Goal: Information Seeking & Learning: Learn about a topic

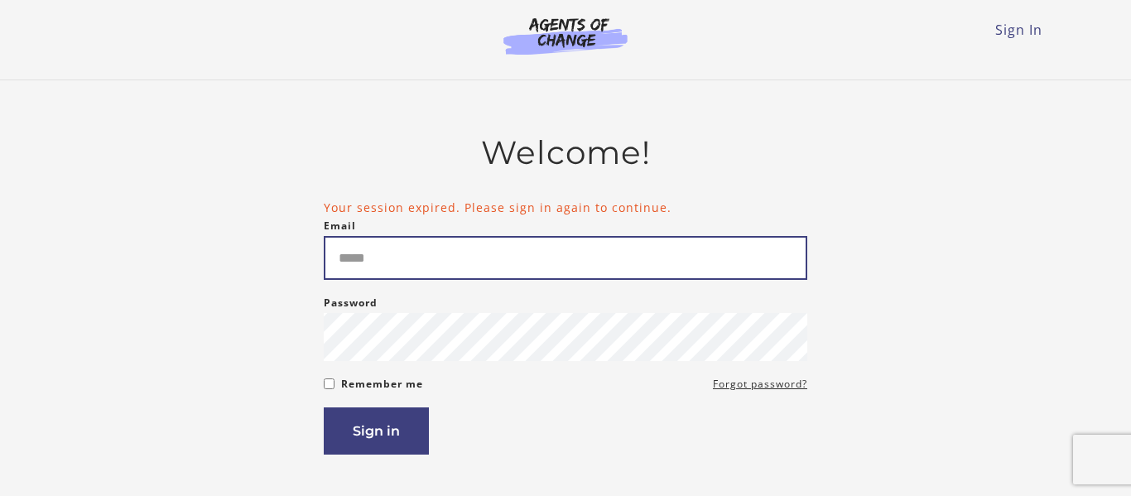
scroll to position [301, 0]
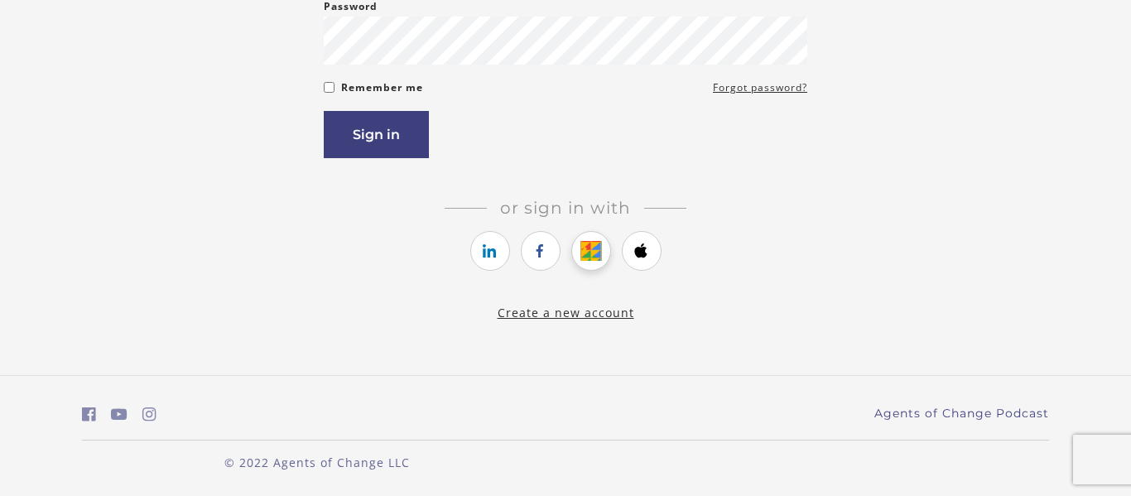
click at [581, 254] on icon "https://courses.thinkific.com/users/auth/google?ss%5Breferral%5D=&ss%5Buser_ret…" at bounding box center [591, 251] width 21 height 20
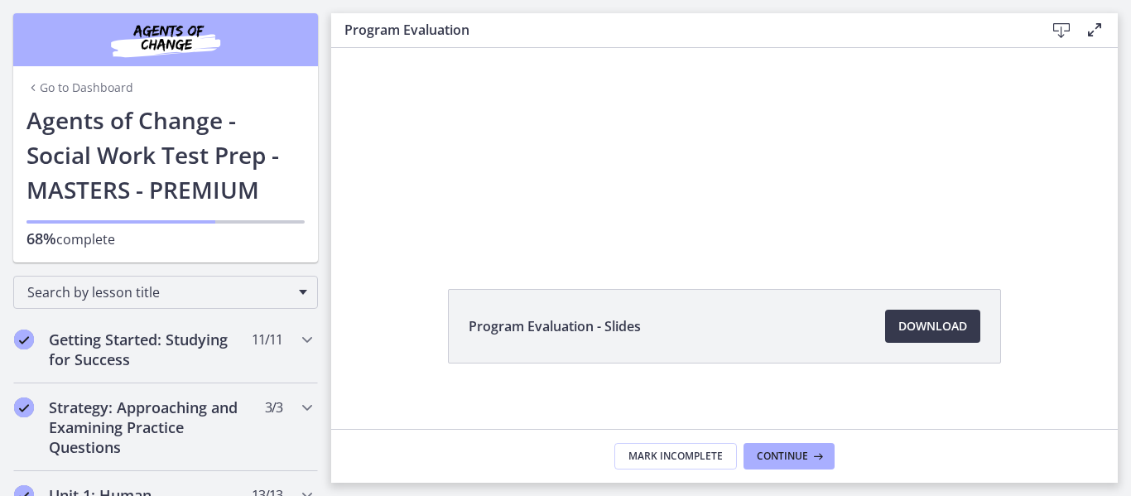
scroll to position [99, 0]
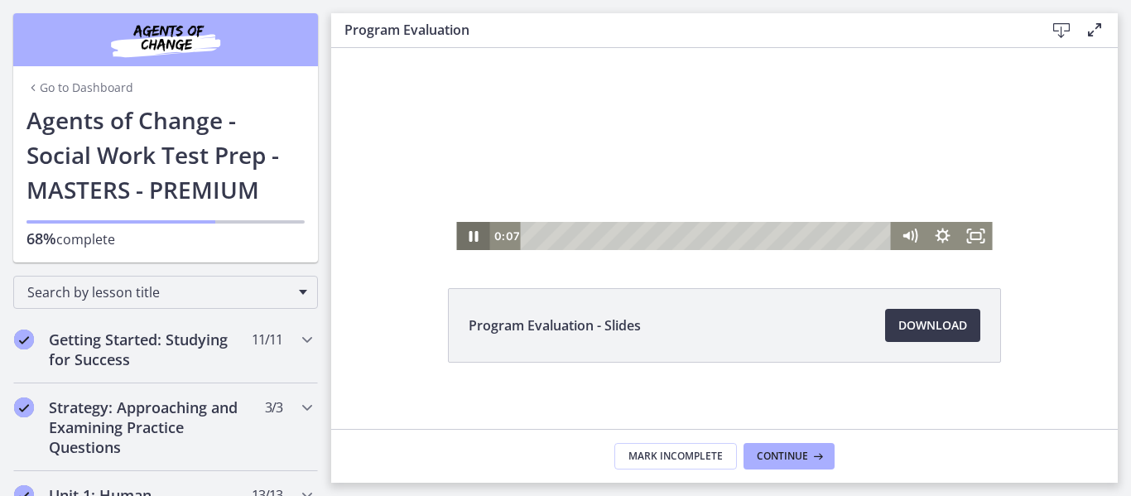
click at [477, 239] on icon "Pause" at bounding box center [473, 236] width 9 height 11
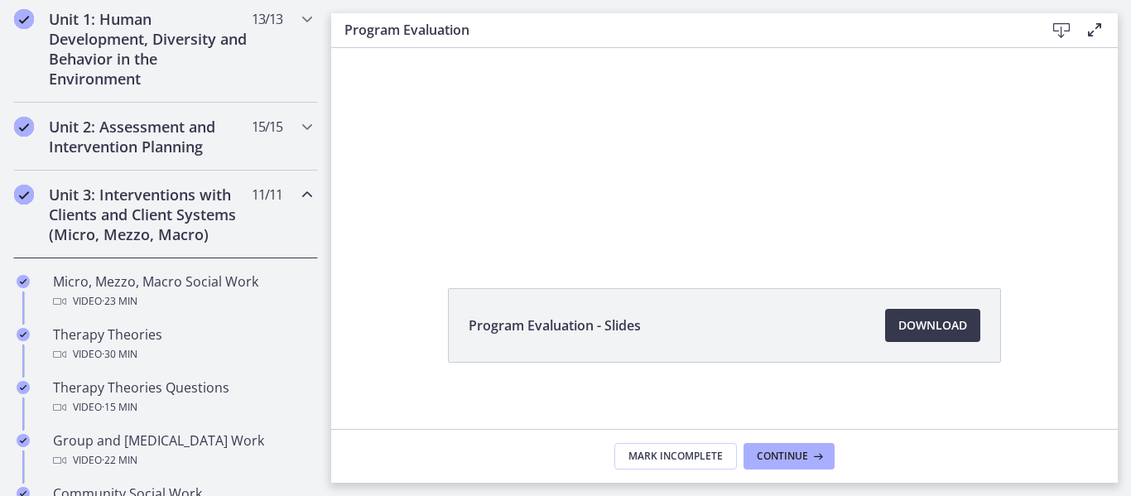
scroll to position [479, 0]
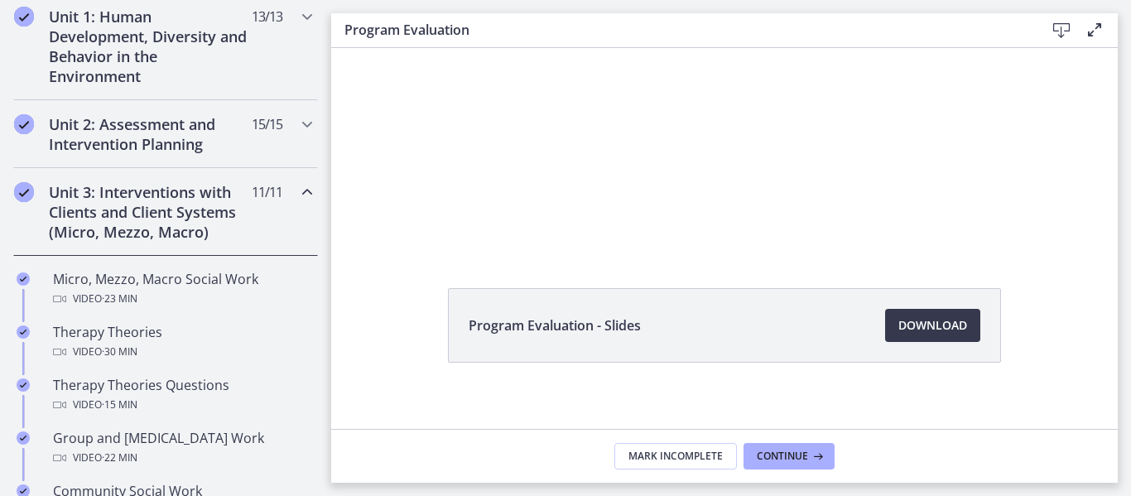
click at [310, 202] on div "Unit 3: Interventions with Clients and Client Systems (Micro, Mezzo, Macro) 11 …" at bounding box center [165, 212] width 305 height 88
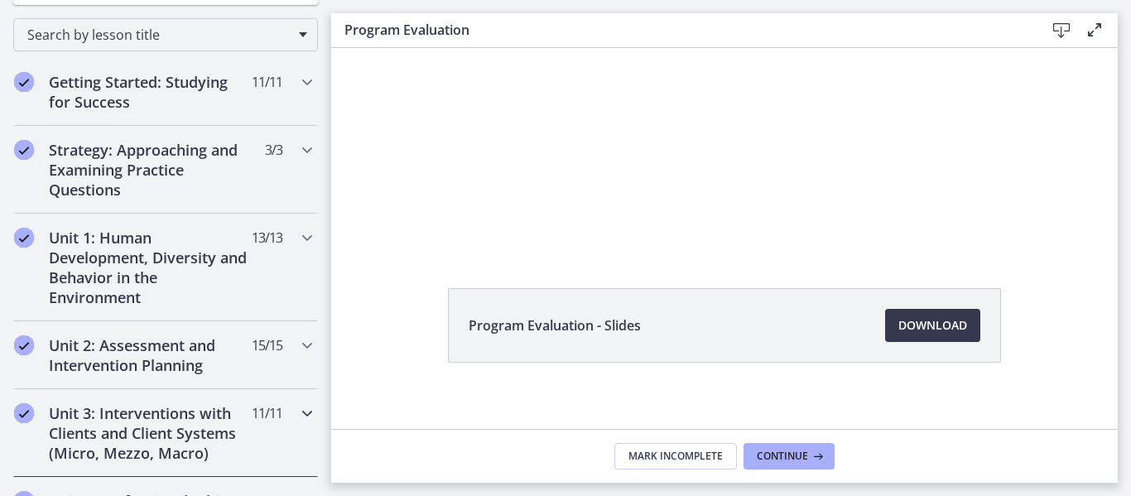
scroll to position [257, 0]
click at [296, 176] on div "Strategy: Approaching and Examining Practice Questions 3 / 3 Completed" at bounding box center [165, 171] width 305 height 88
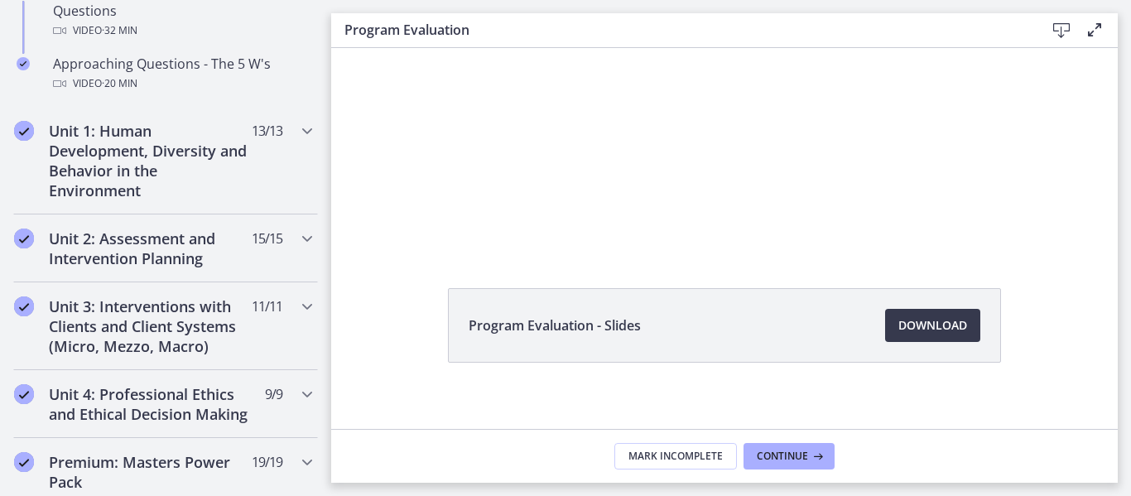
scroll to position [592, 0]
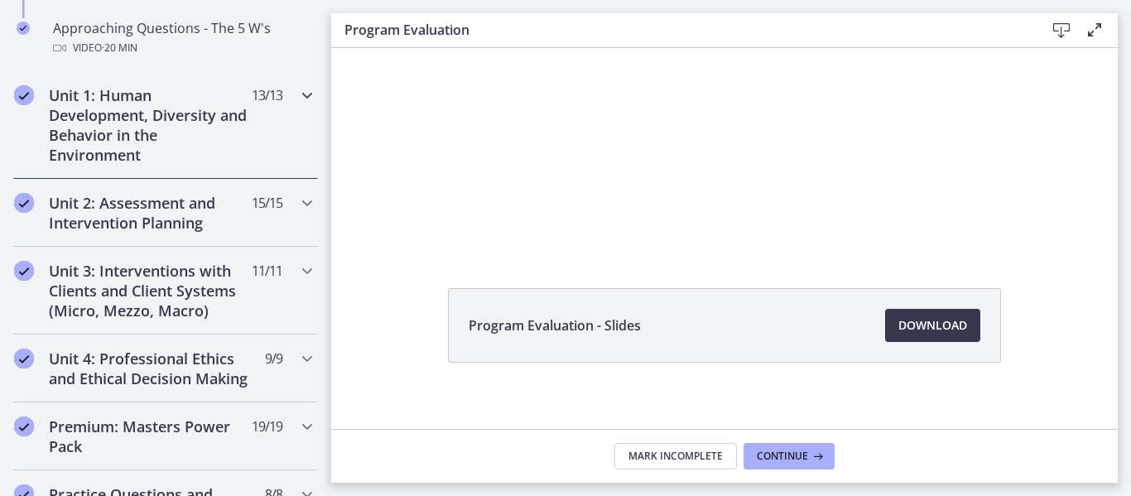
click at [277, 154] on div "Unit 1: Human Development, Diversity and Behavior in the Environment 13 / 13 Co…" at bounding box center [165, 125] width 305 height 108
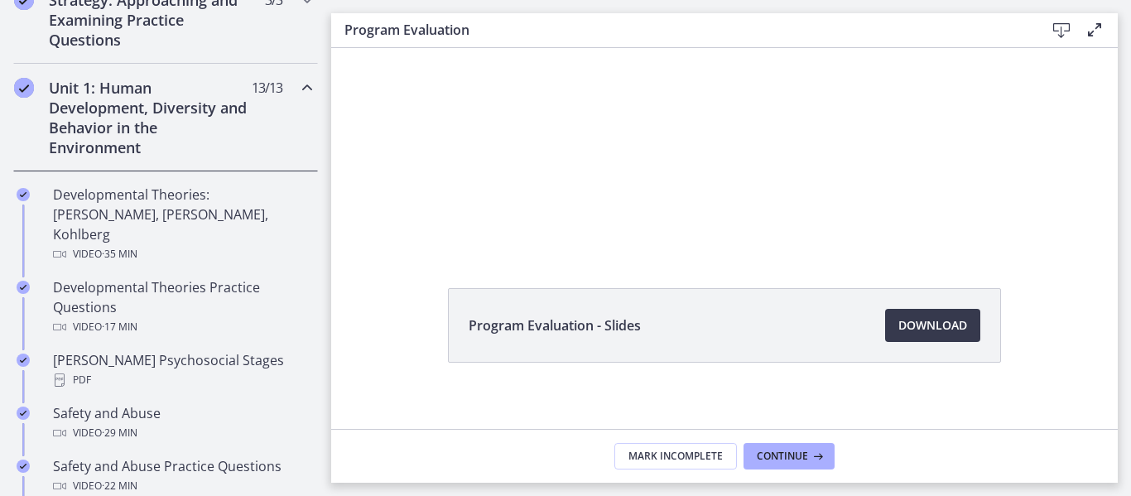
scroll to position [405, 0]
click at [266, 131] on div "Unit 1: Human Development, Diversity and Behavior in the Environment 13 / 13 Co…" at bounding box center [165, 120] width 305 height 108
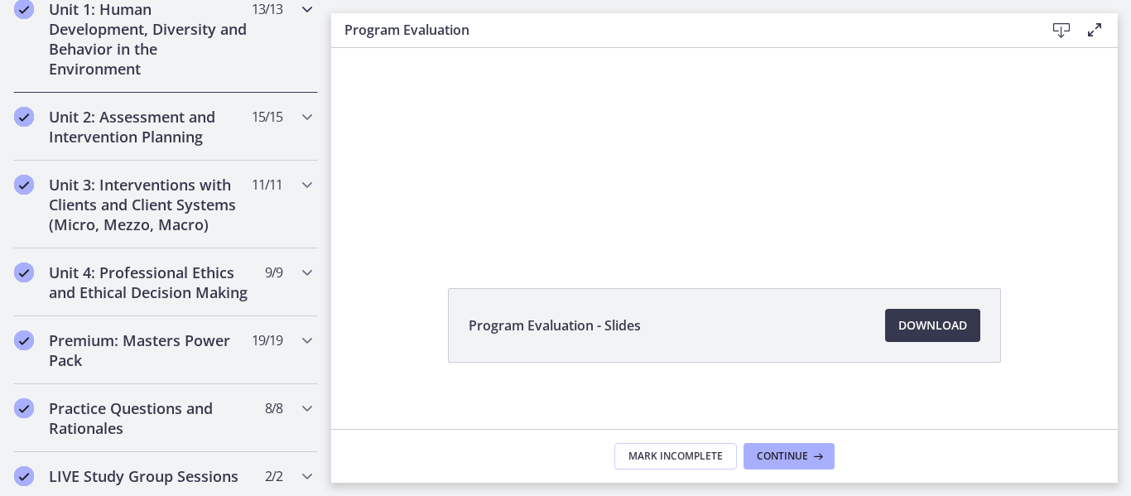
scroll to position [509, 0]
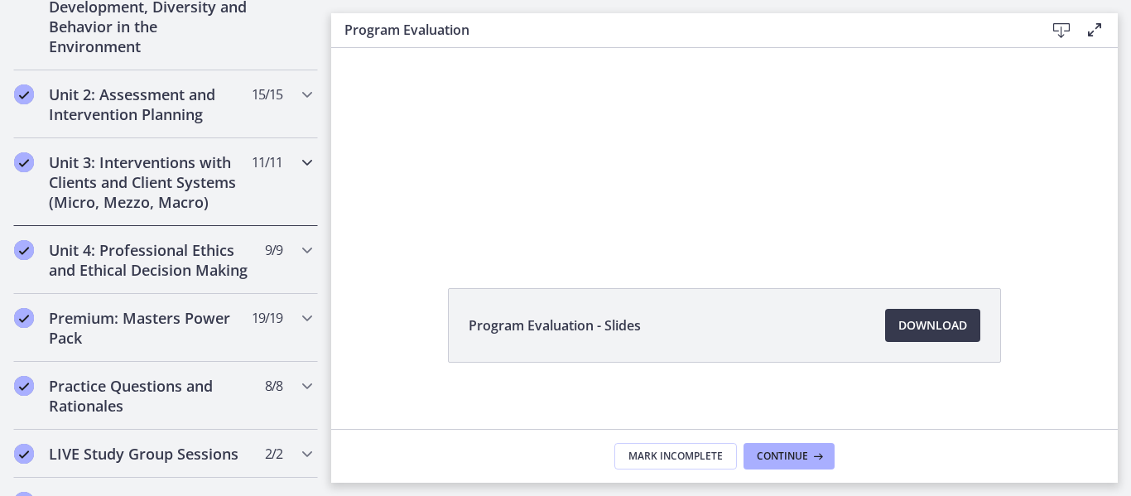
click at [248, 186] on h2 "Unit 3: Interventions with Clients and Client Systems (Micro, Mezzo, Macro)" at bounding box center [150, 182] width 202 height 60
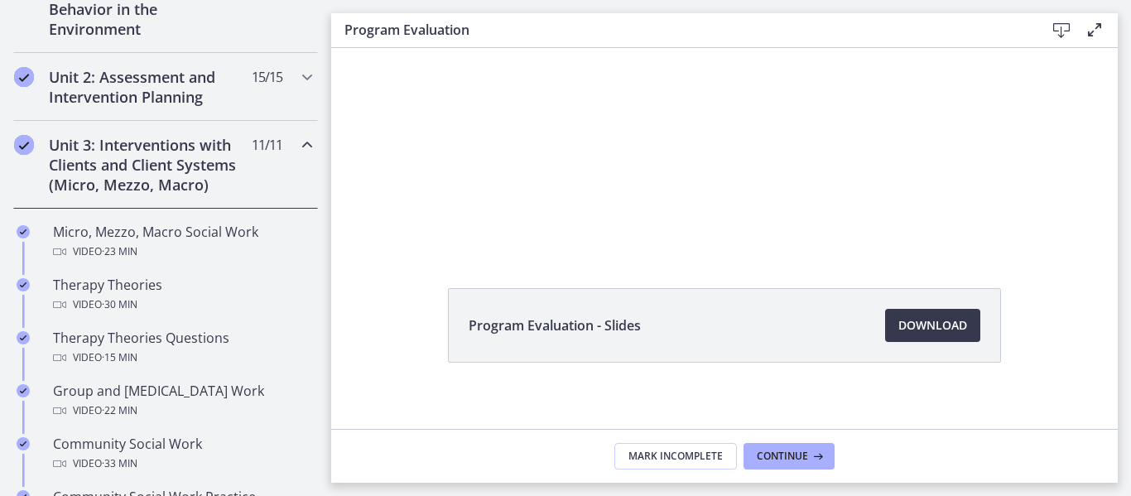
scroll to position [524, 0]
click at [251, 171] on div "Unit 3: Interventions with Clients and Client Systems (Micro, Mezzo, Macro) 11 …" at bounding box center [165, 167] width 305 height 88
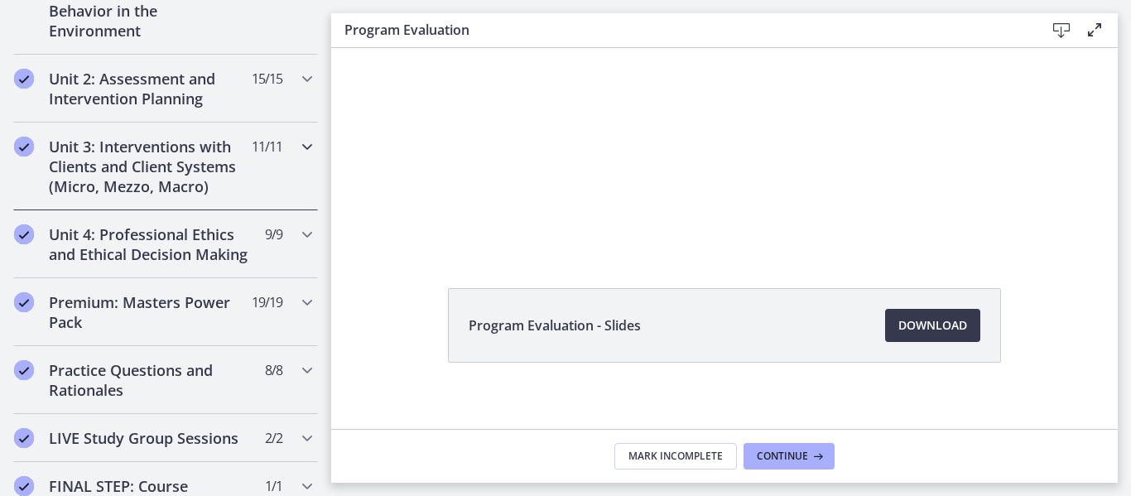
click at [251, 171] on div "Unit 3: Interventions with Clients and Client Systems (Micro, Mezzo, Macro) 11 …" at bounding box center [165, 167] width 305 height 88
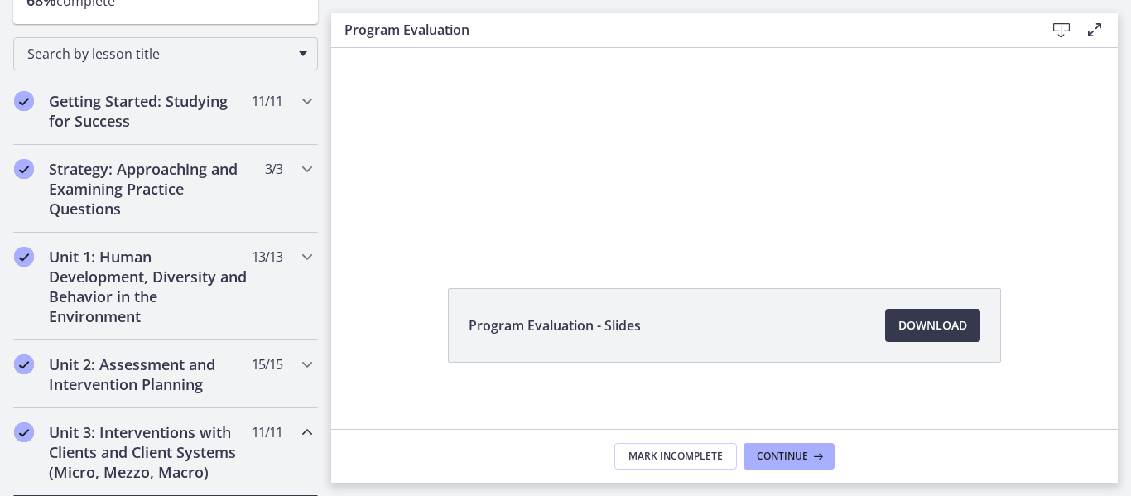
scroll to position [235, 0]
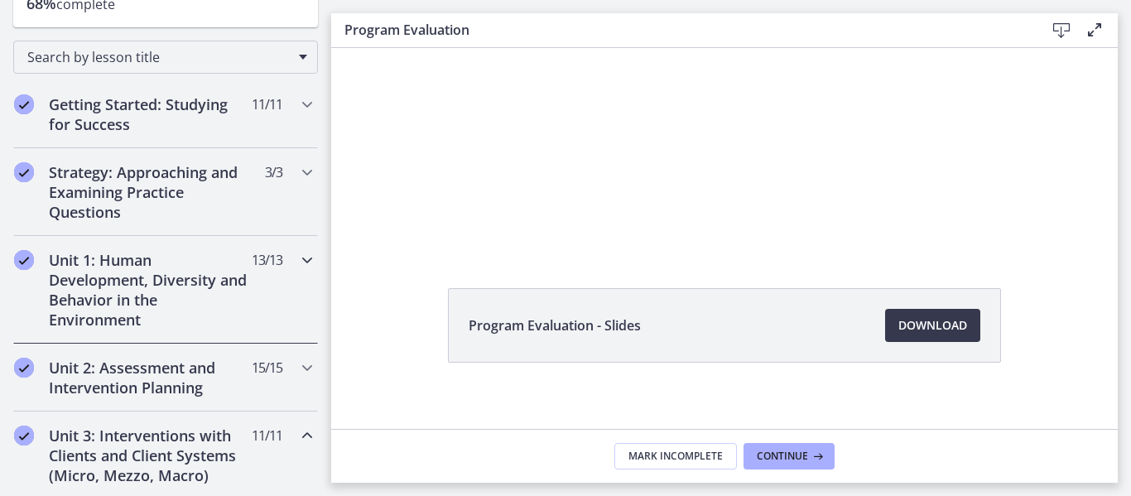
click at [205, 282] on h2 "Unit 1: Human Development, Diversity and Behavior in the Environment" at bounding box center [150, 290] width 202 height 80
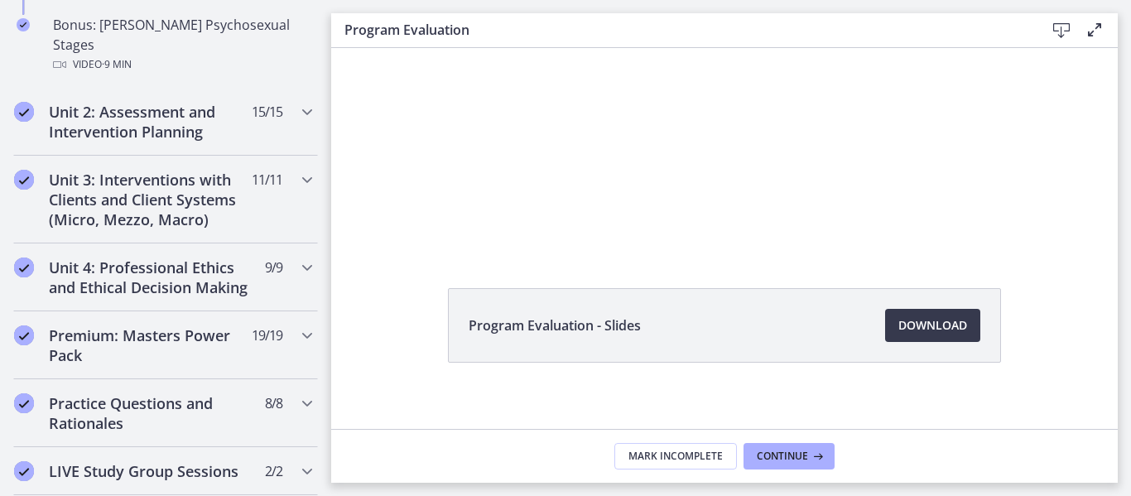
scroll to position [1333, 0]
click at [159, 101] on h2 "Unit 2: Assessment and Intervention Planning" at bounding box center [150, 121] width 202 height 40
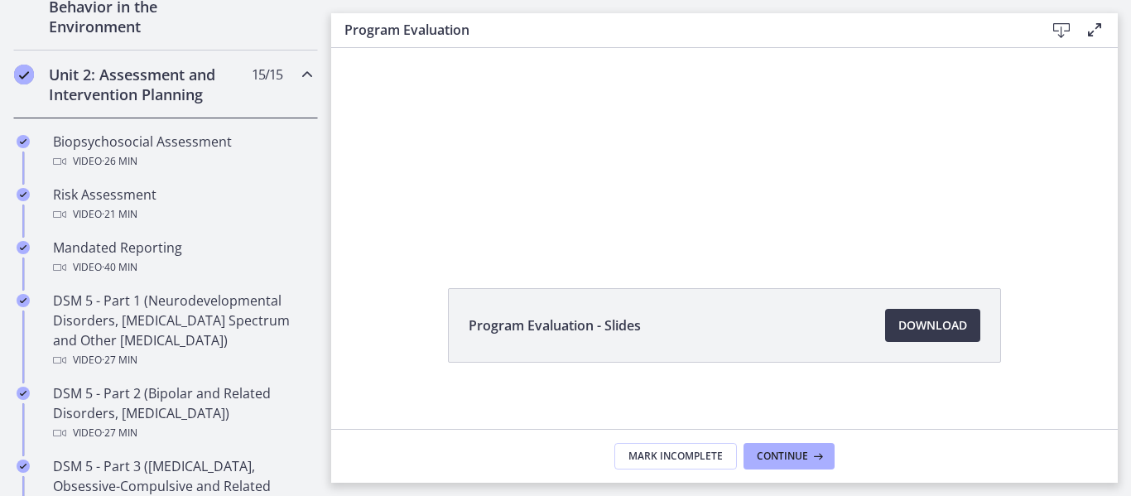
scroll to position [530, 0]
click at [171, 99] on h2 "Unit 2: Assessment and Intervention Planning" at bounding box center [150, 83] width 202 height 40
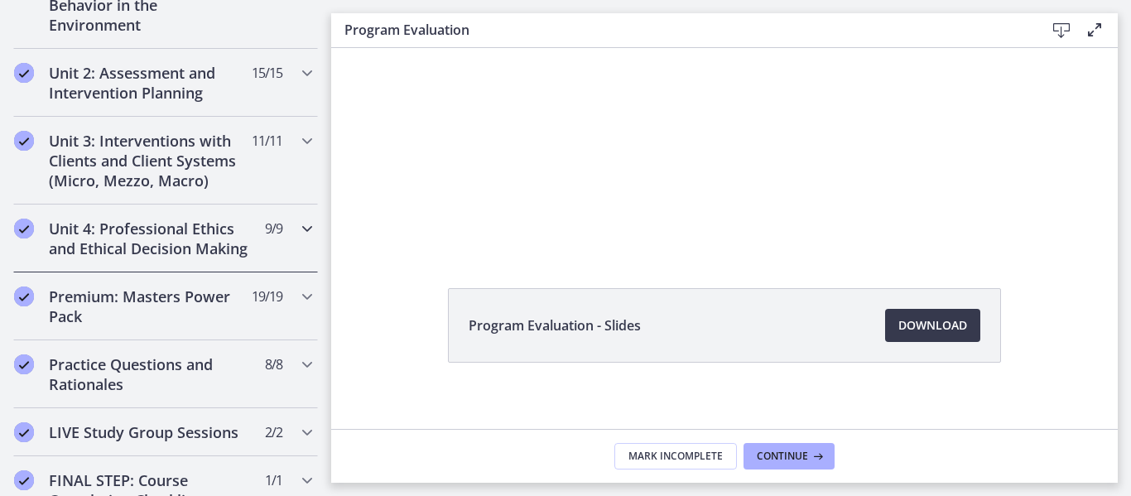
click at [196, 247] on h2 "Unit 4: Professional Ethics and Ethical Decision Making" at bounding box center [150, 239] width 202 height 40
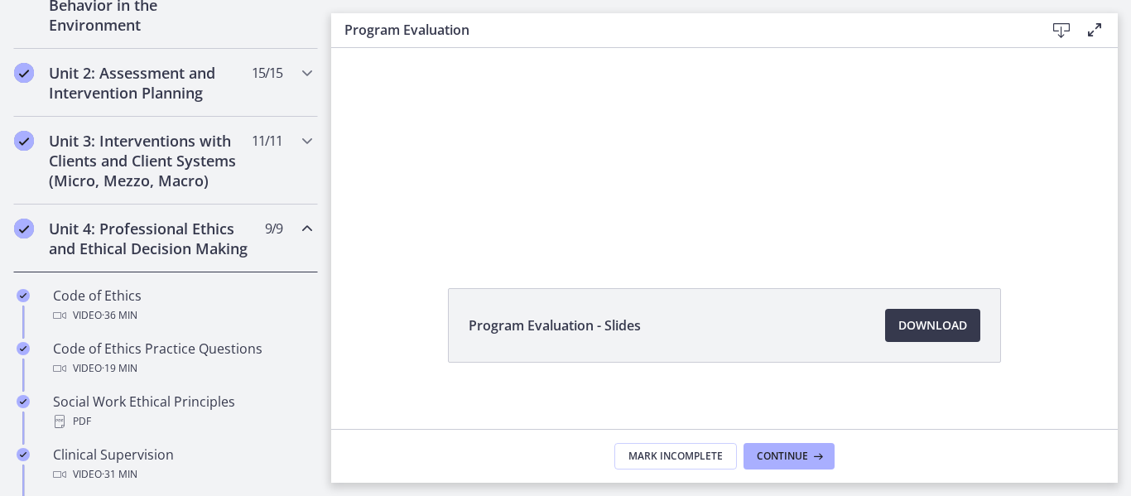
click at [196, 247] on h2 "Unit 4: Professional Ethics and Ethical Decision Making" at bounding box center [150, 239] width 202 height 40
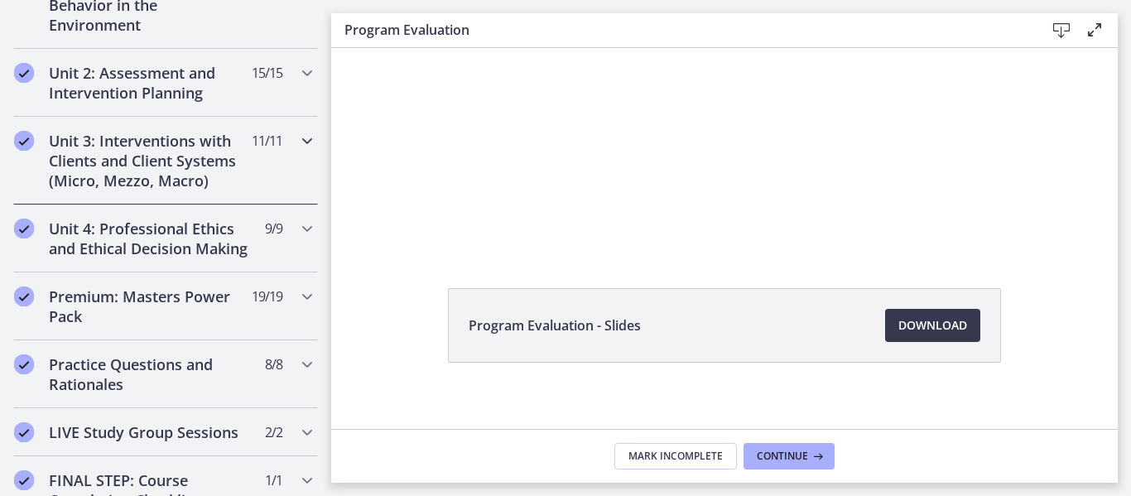
click at [186, 171] on h2 "Unit 3: Interventions with Clients and Client Systems (Micro, Mezzo, Macro)" at bounding box center [150, 161] width 202 height 60
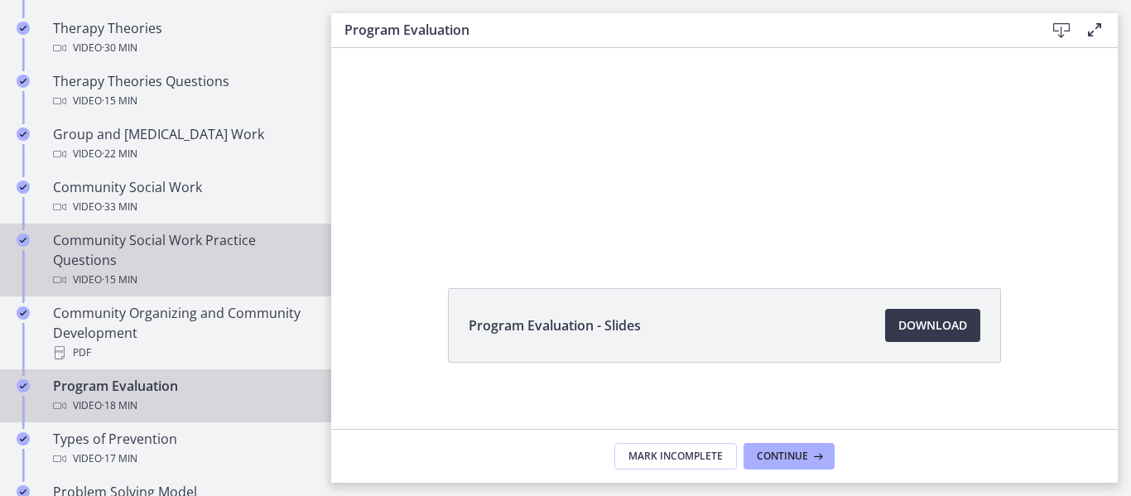
scroll to position [0, 0]
